Goal: Information Seeking & Learning: Learn about a topic

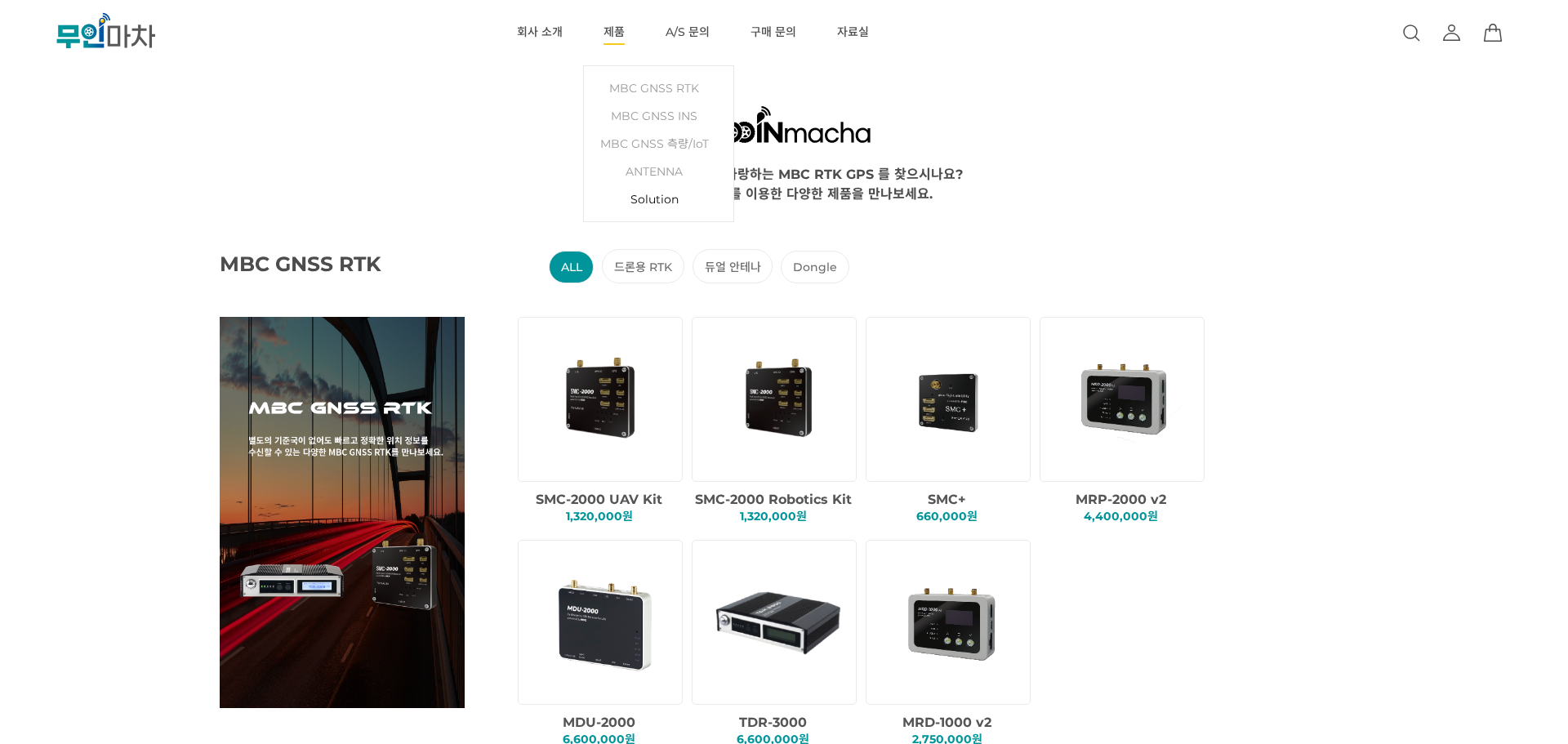
click at [651, 200] on link "Solution" at bounding box center [659, 199] width 133 height 28
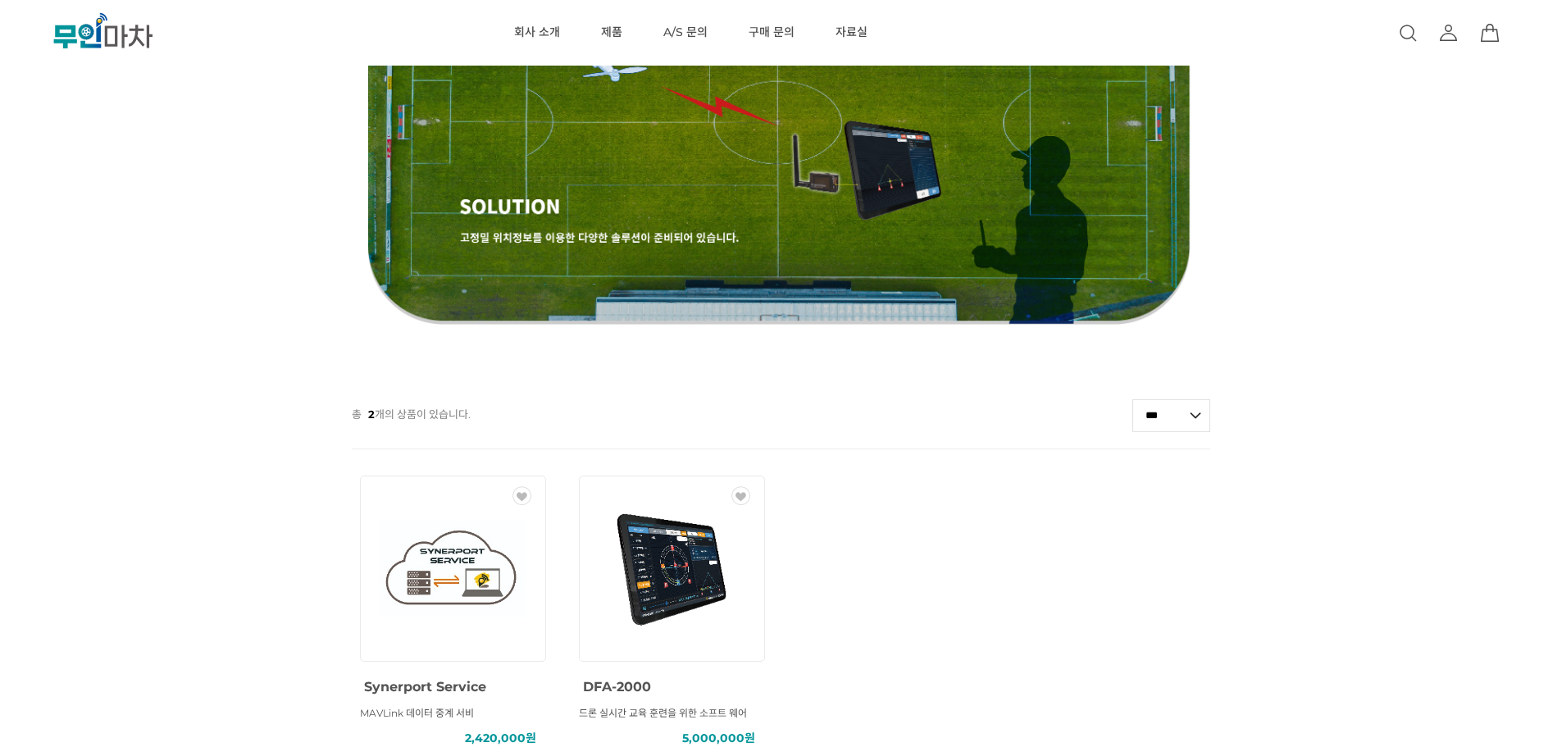
scroll to position [249, 0]
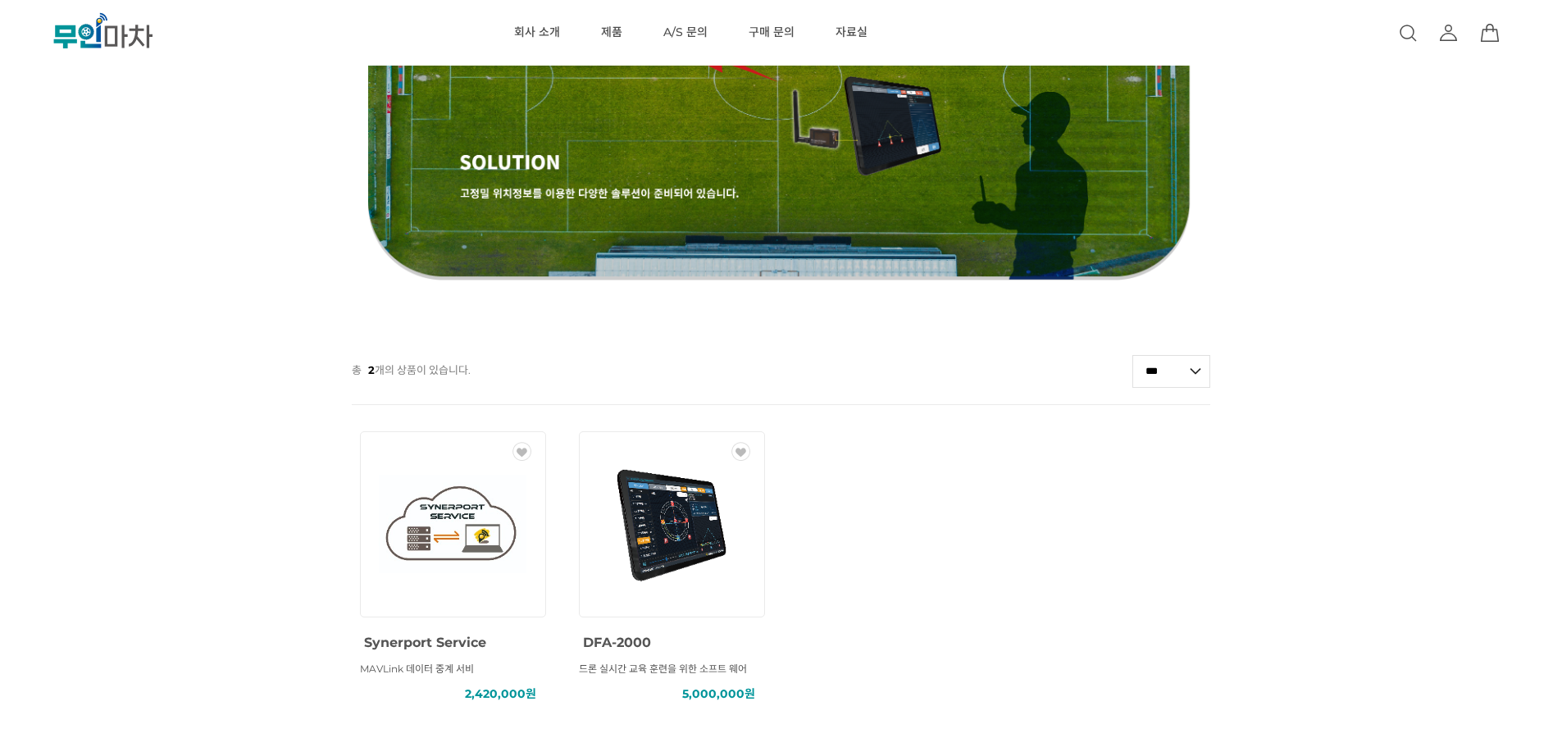
click at [645, 558] on img at bounding box center [672, 524] width 148 height 148
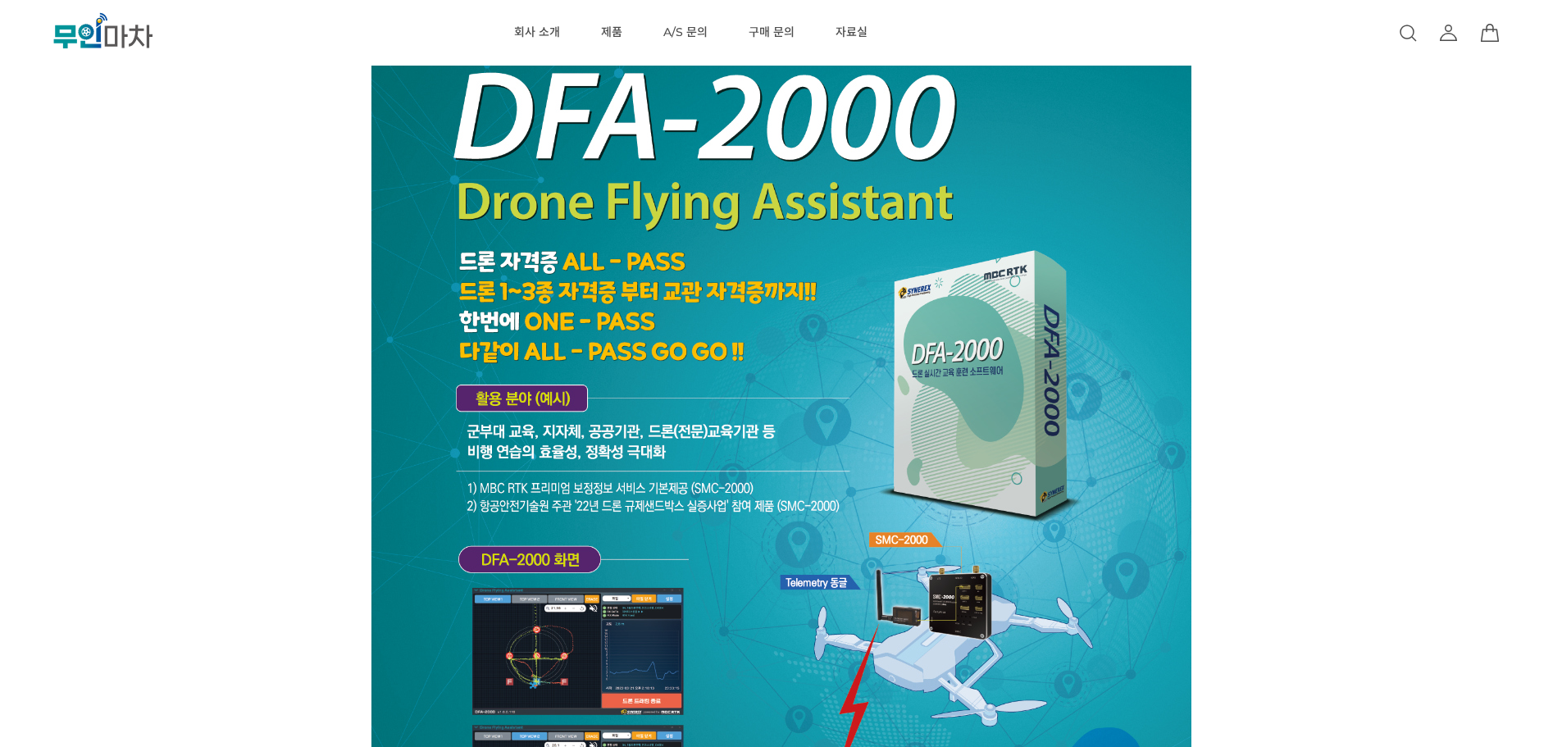
scroll to position [911, 0]
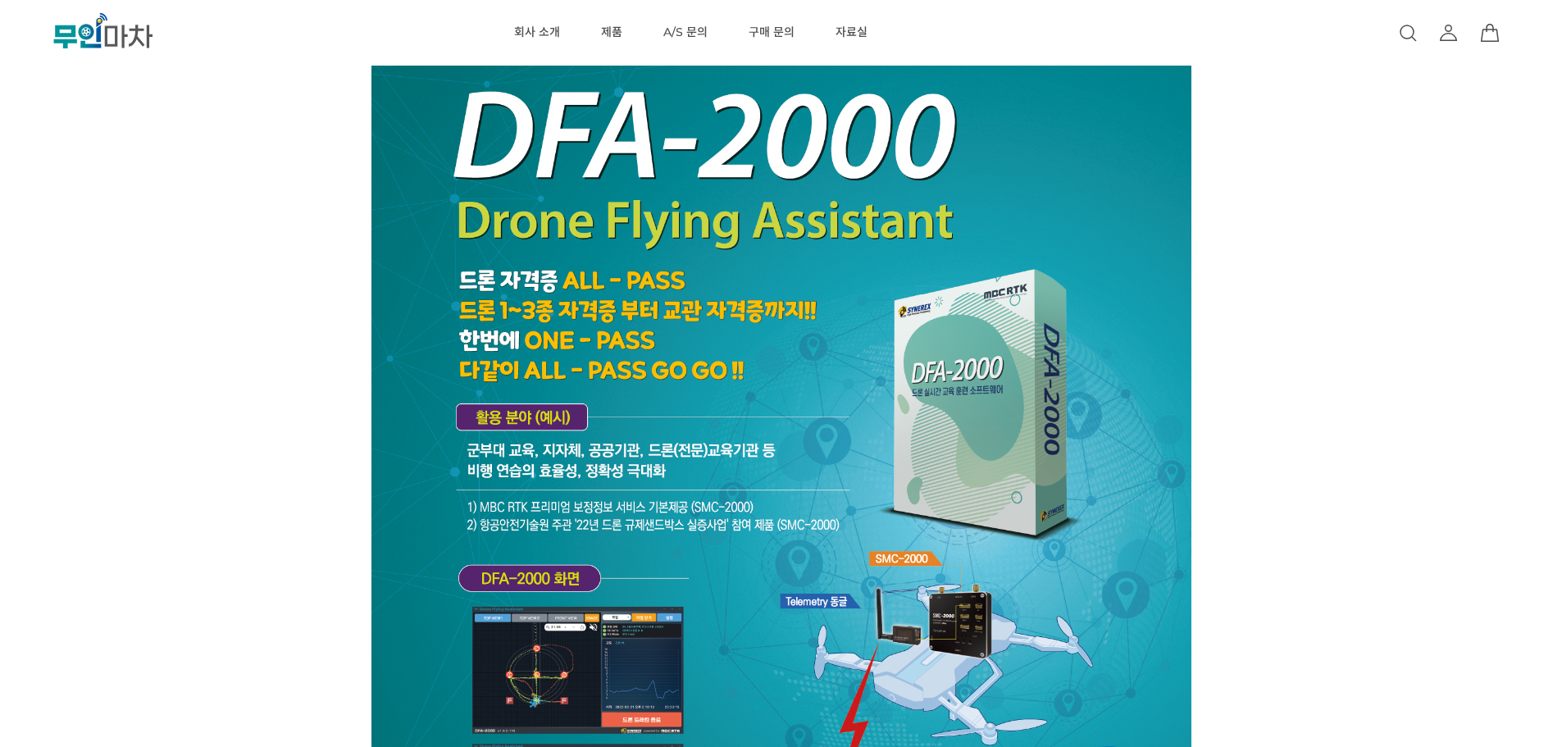
drag, startPoint x: 1571, startPoint y: 27, endPoint x: 1567, endPoint y: 198, distance: 171.4
